Goal: Information Seeking & Learning: Learn about a topic

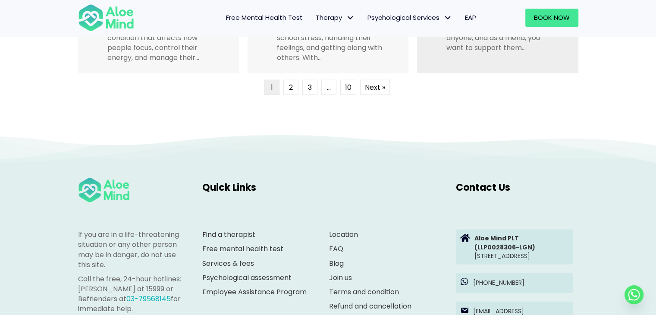
scroll to position [2287, 0]
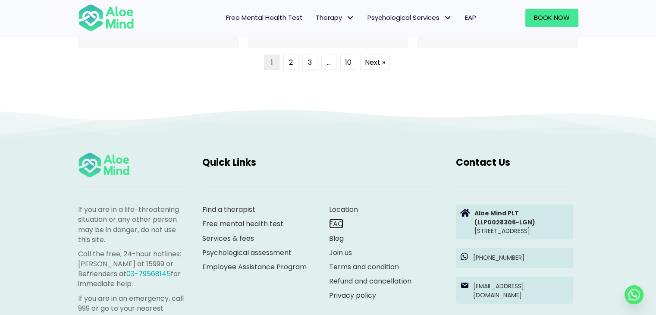
click at [338, 229] on div "Location FAQ Blog Join us Terms and condition Refund and cancellation Privacy p…" at bounding box center [384, 253] width 110 height 96
click at [339, 224] on link "FAQ" at bounding box center [336, 224] width 14 height 10
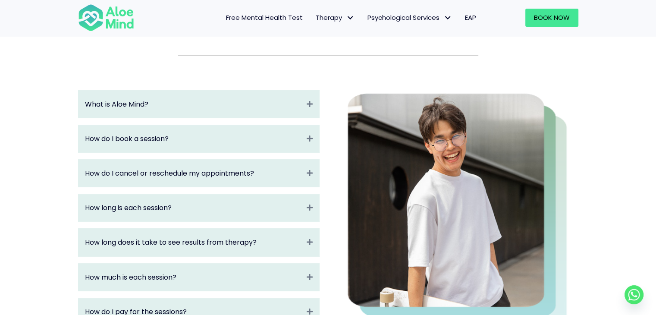
scroll to position [129, 0]
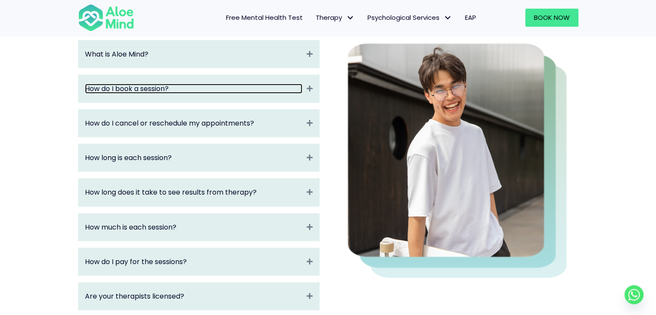
click at [181, 87] on link "How do I book a session?" at bounding box center [193, 89] width 217 height 10
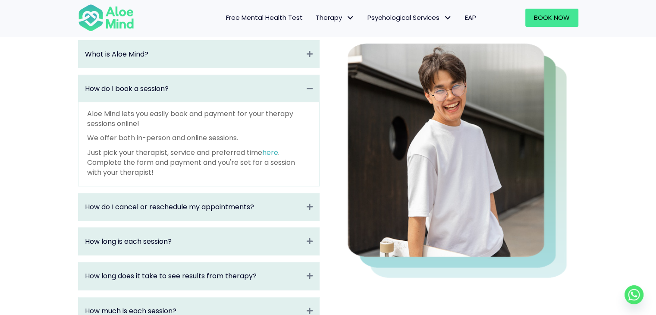
click at [476, 243] on img at bounding box center [458, 161] width 242 height 242
click at [428, 262] on img at bounding box center [458, 161] width 242 height 242
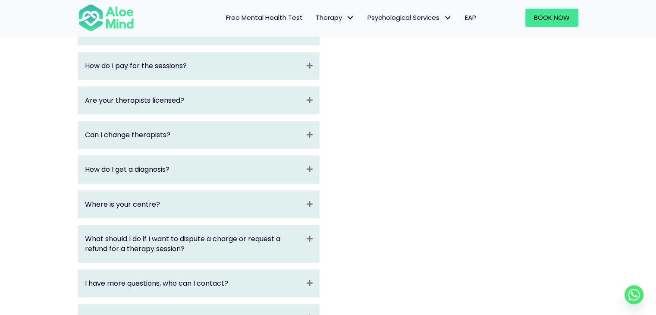
scroll to position [432, 0]
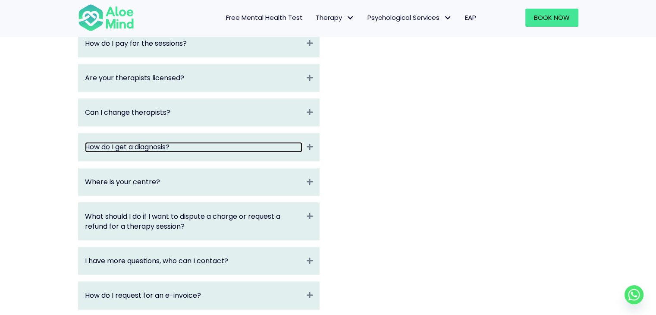
click at [183, 149] on link "How do I get a diagnosis?" at bounding box center [193, 147] width 217 height 10
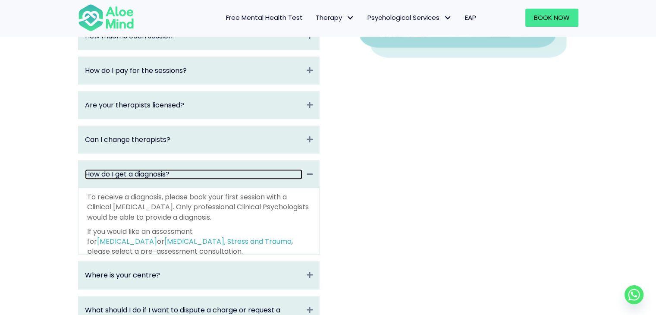
scroll to position [347, 0]
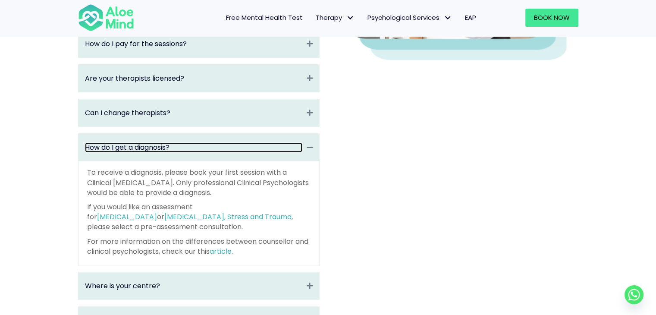
click at [189, 149] on link "How do I get a diagnosis?" at bounding box center [193, 147] width 217 height 10
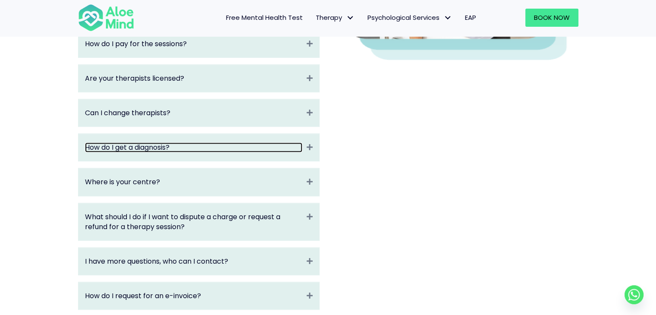
click at [189, 149] on link "How do I get a diagnosis?" at bounding box center [193, 147] width 217 height 10
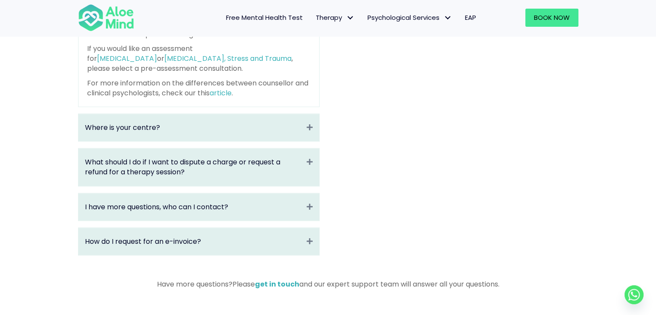
scroll to position [520, 0]
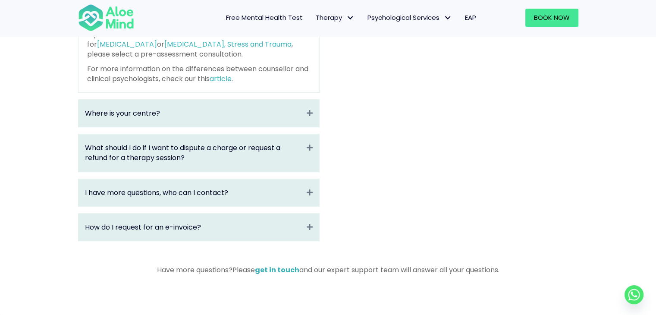
click at [271, 127] on div "Where is your centre? Expand" at bounding box center [199, 113] width 241 height 27
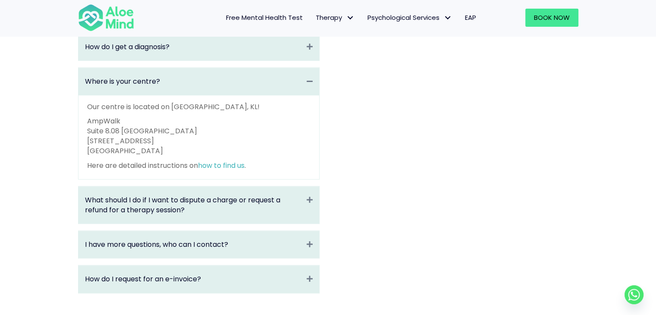
scroll to position [517, 0]
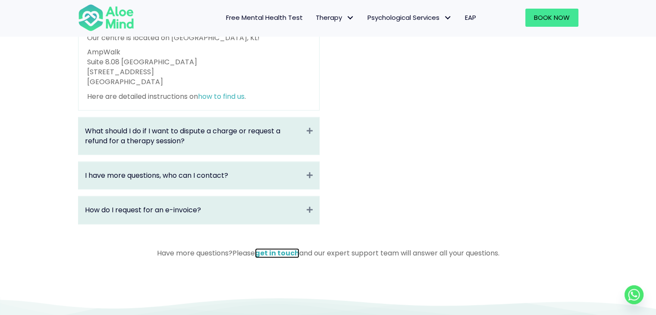
click at [277, 257] on link "get in touch" at bounding box center [277, 253] width 44 height 10
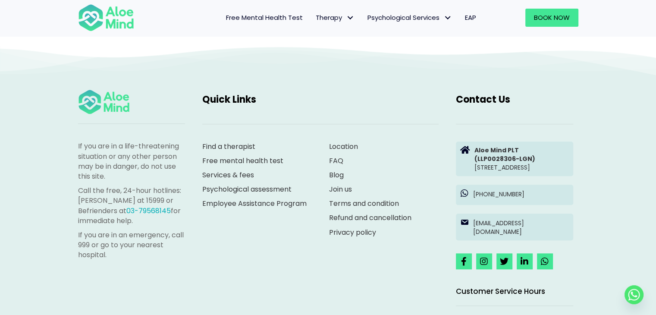
scroll to position [776, 0]
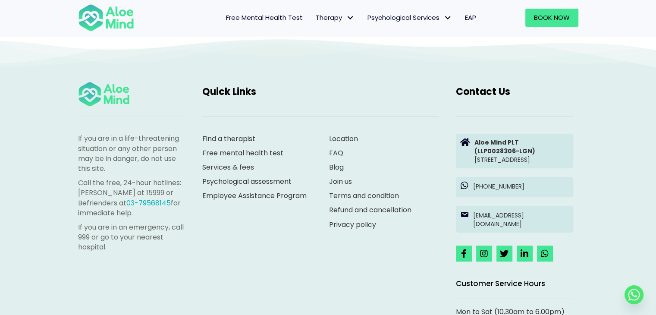
click at [469, 18] on span "EAP" at bounding box center [470, 17] width 11 height 9
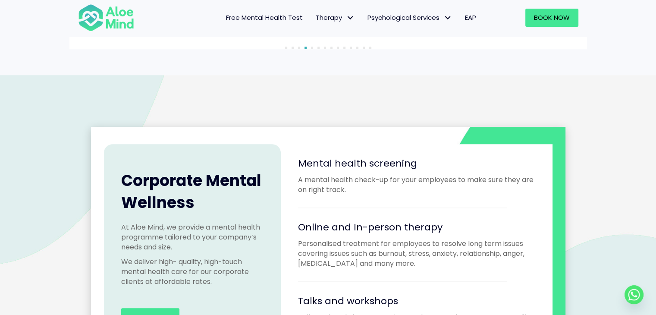
scroll to position [604, 0]
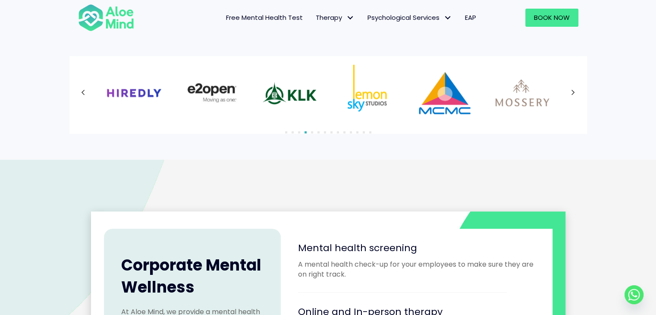
click at [568, 95] on button "Next" at bounding box center [574, 93] width 16 height 16
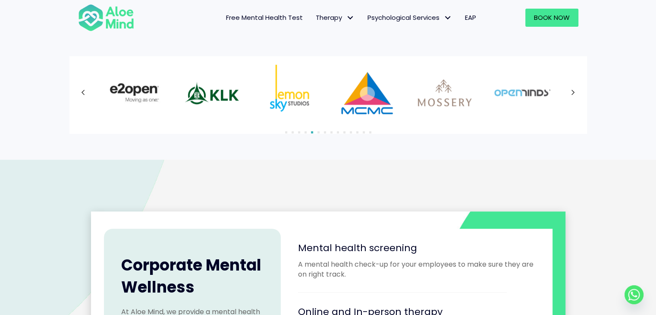
click at [568, 95] on button "Next" at bounding box center [574, 93] width 16 height 16
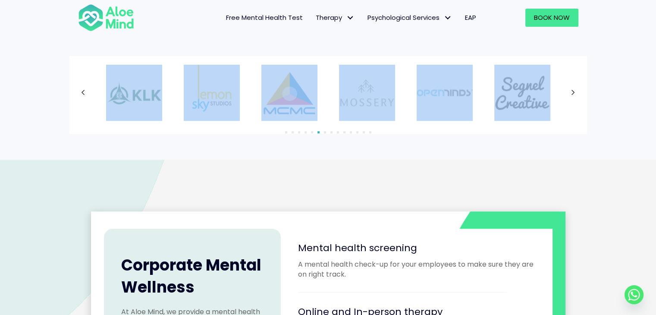
click at [568, 95] on div at bounding box center [328, 93] width 501 height 56
click at [572, 156] on div "Our clients 1" at bounding box center [328, 62] width 656 height 194
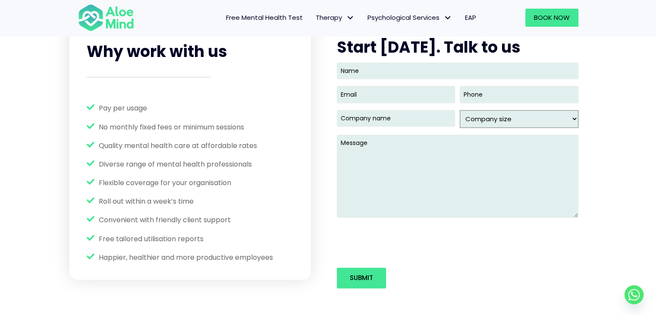
scroll to position [1122, 0]
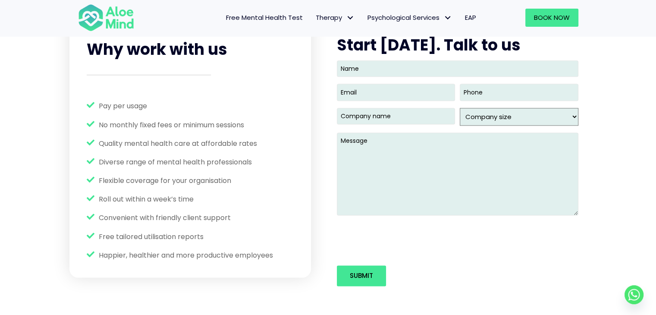
click at [468, 16] on span "EAP" at bounding box center [470, 17] width 11 height 9
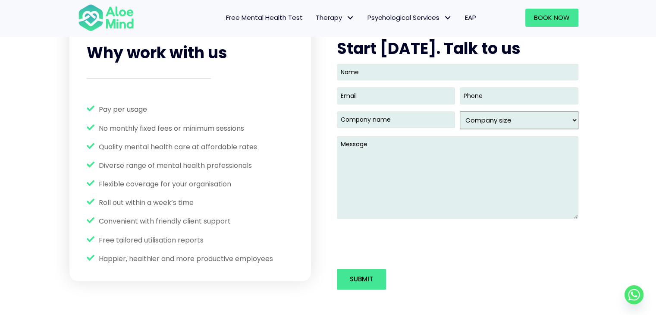
scroll to position [1122, 0]
